Goal: Task Accomplishment & Management: Manage account settings

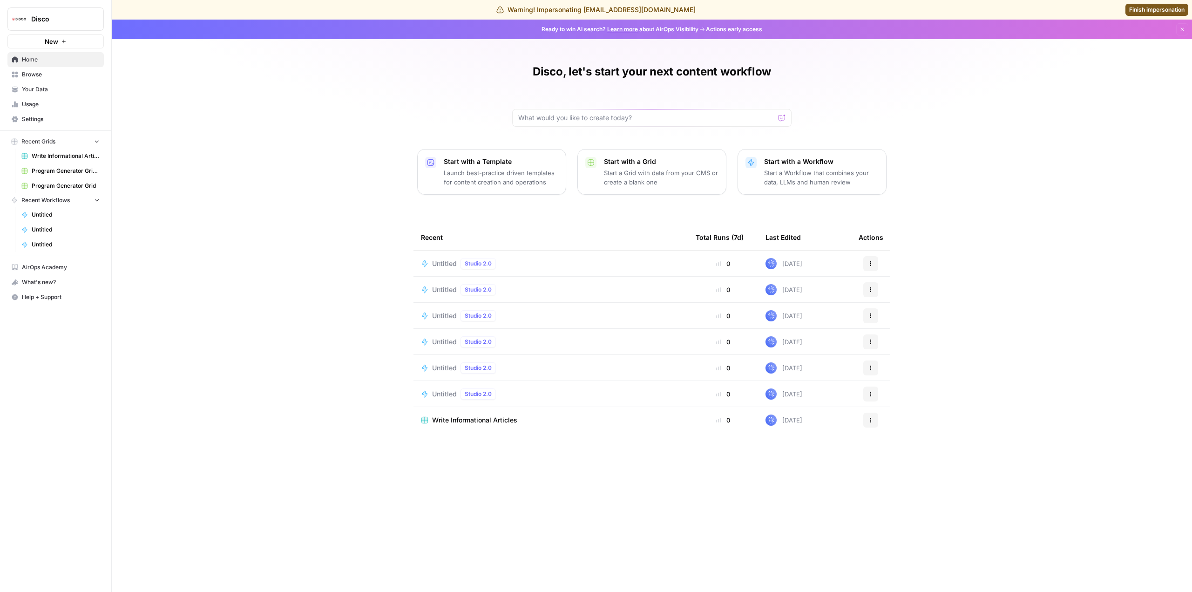
click at [45, 121] on span "Settings" at bounding box center [61, 119] width 78 height 8
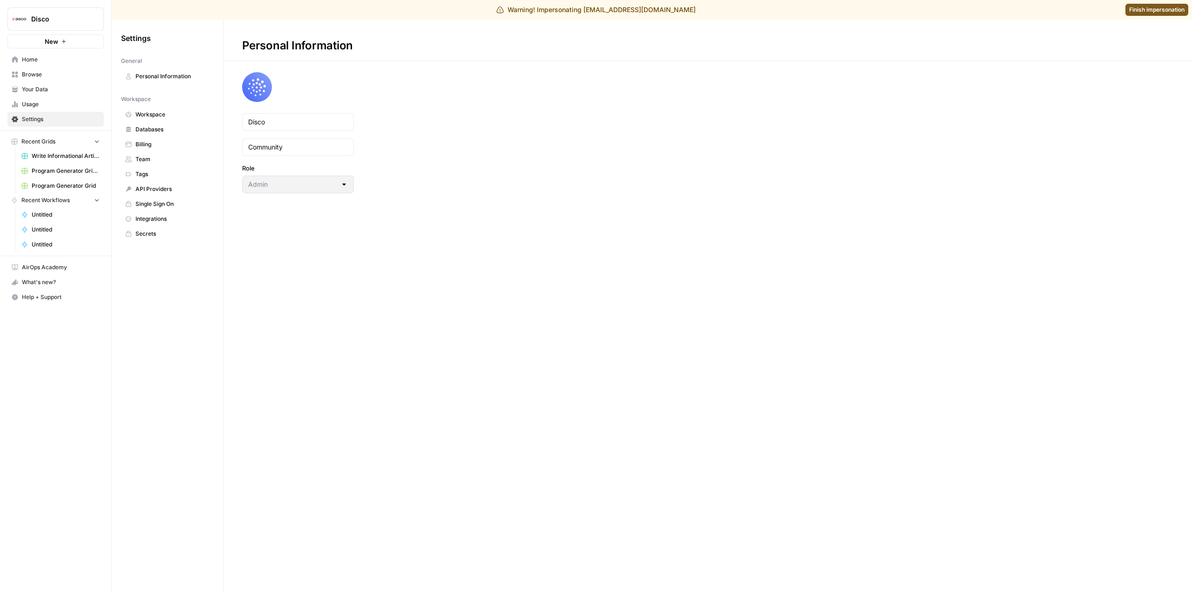
click at [156, 142] on span "Billing" at bounding box center [173, 144] width 74 height 8
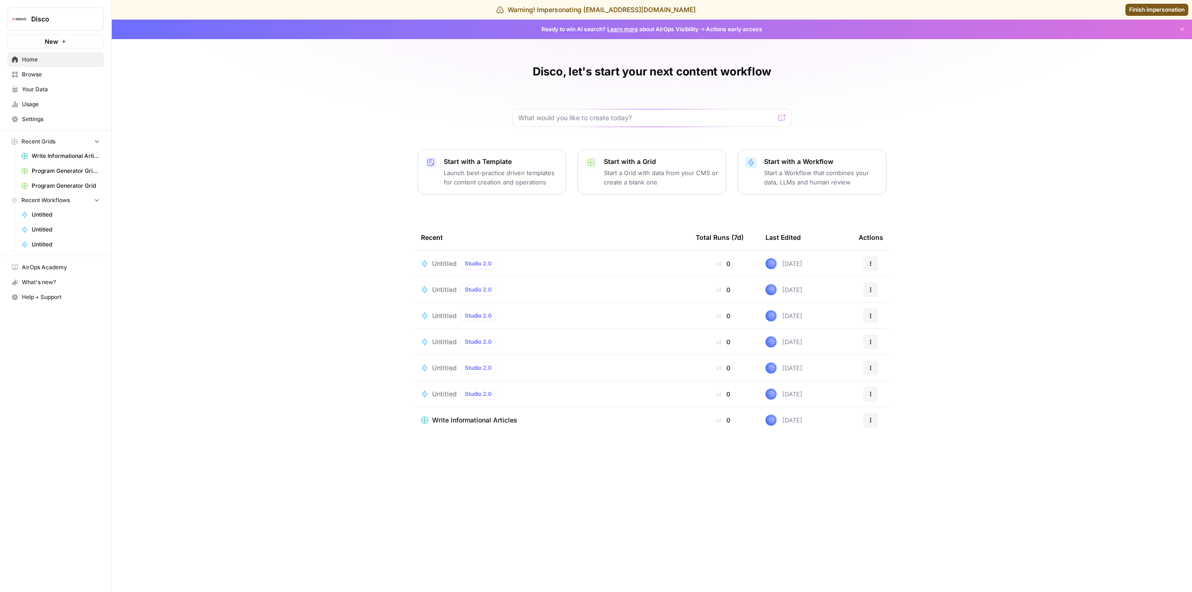
click at [41, 116] on span "Settings" at bounding box center [61, 119] width 78 height 8
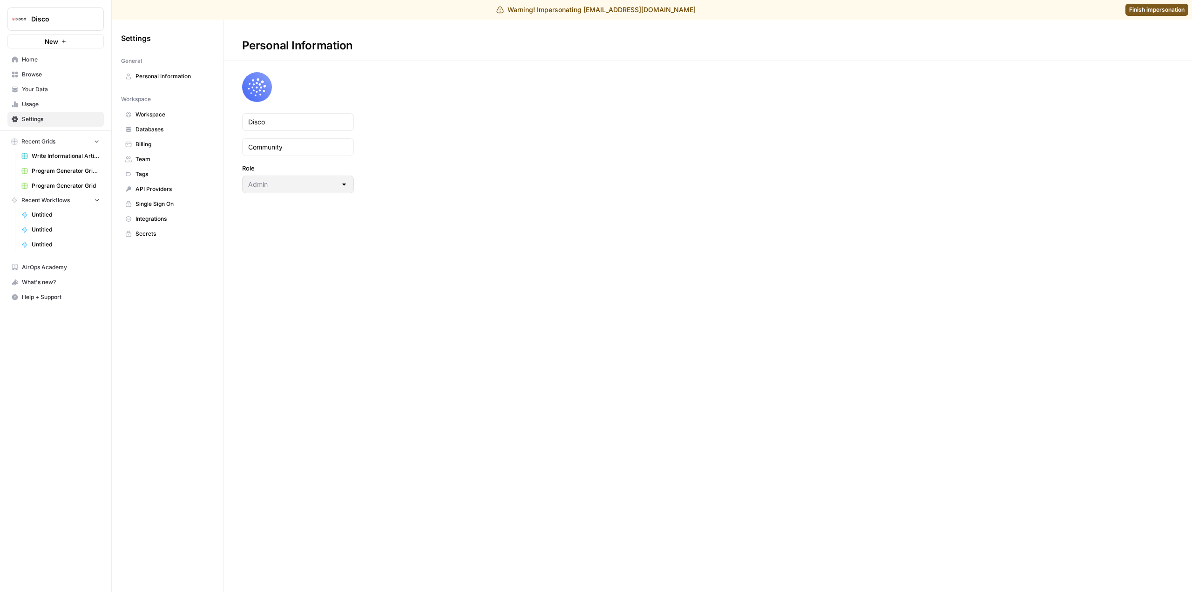
click at [166, 146] on span "Billing" at bounding box center [173, 144] width 74 height 8
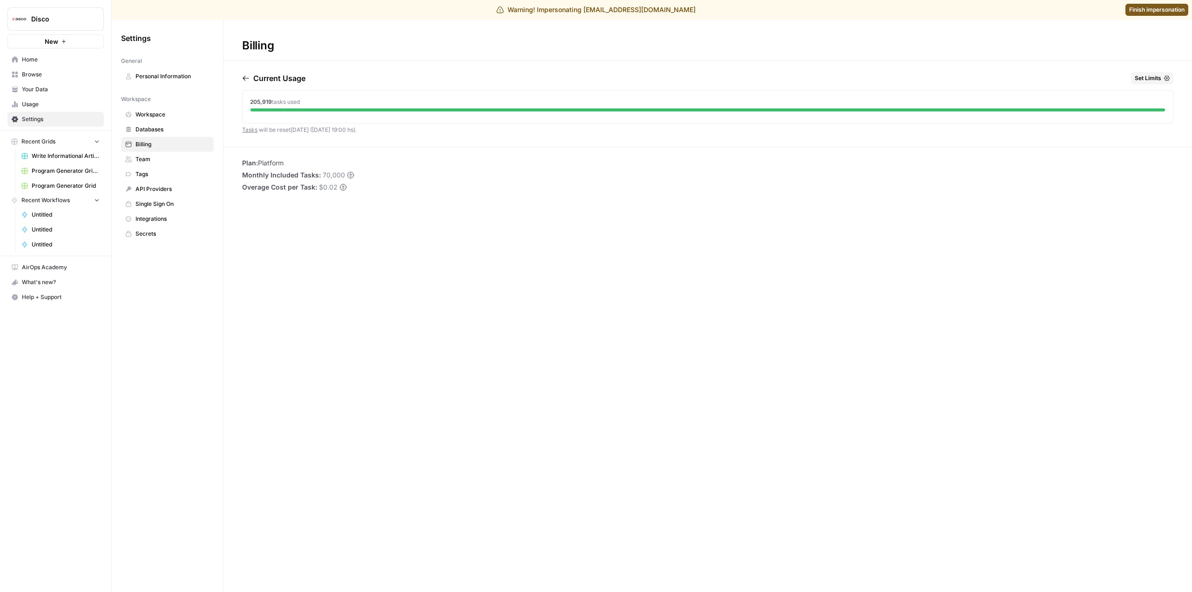
click at [1149, 10] on span "Finish impersonation" at bounding box center [1156, 10] width 55 height 8
